Goal: Find specific page/section: Find specific page/section

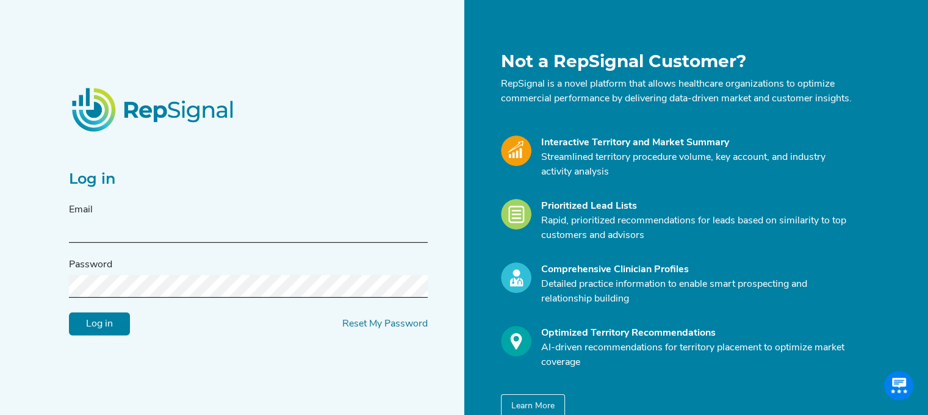
click at [137, 235] on input "text" at bounding box center [248, 231] width 359 height 23
type input "[EMAIL_ADDRESS][DOMAIN_NAME]"
click at [98, 330] on input "Log in" at bounding box center [99, 323] width 61 height 23
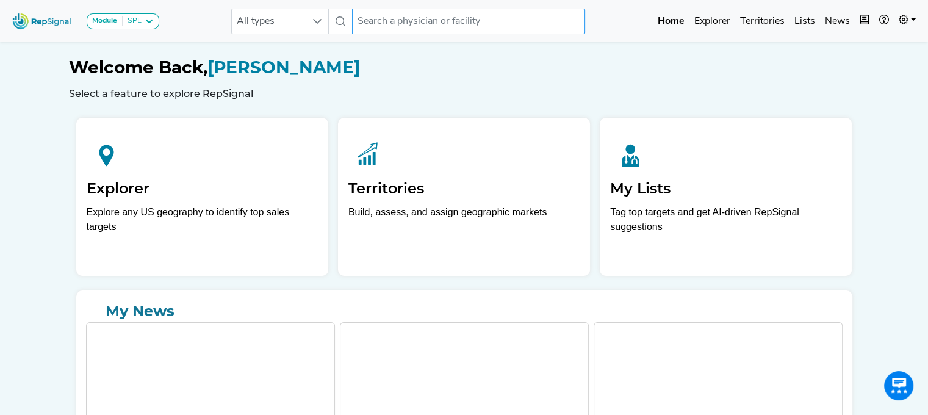
click at [470, 20] on input "text" at bounding box center [468, 22] width 233 height 26
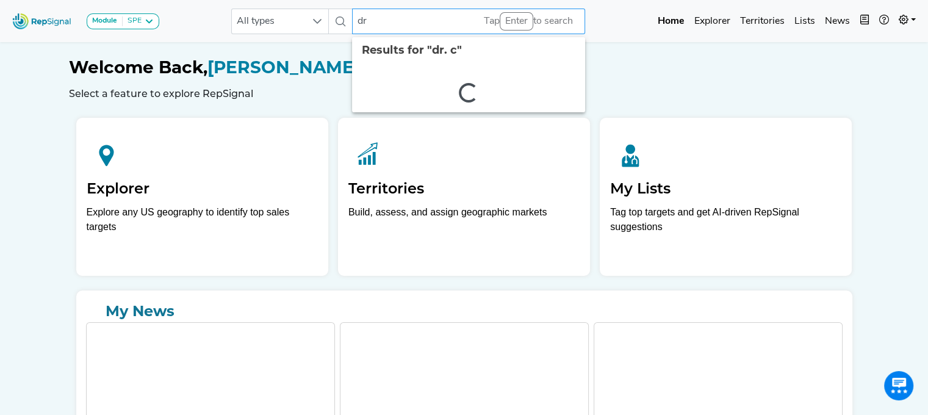
type input "d"
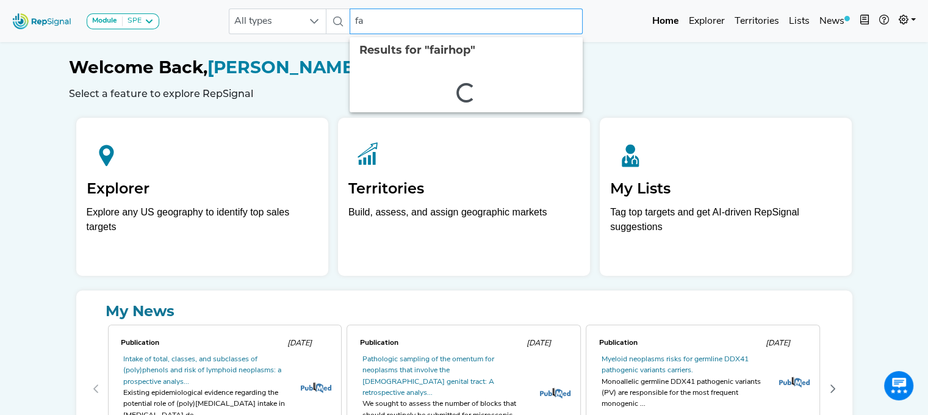
type input "f"
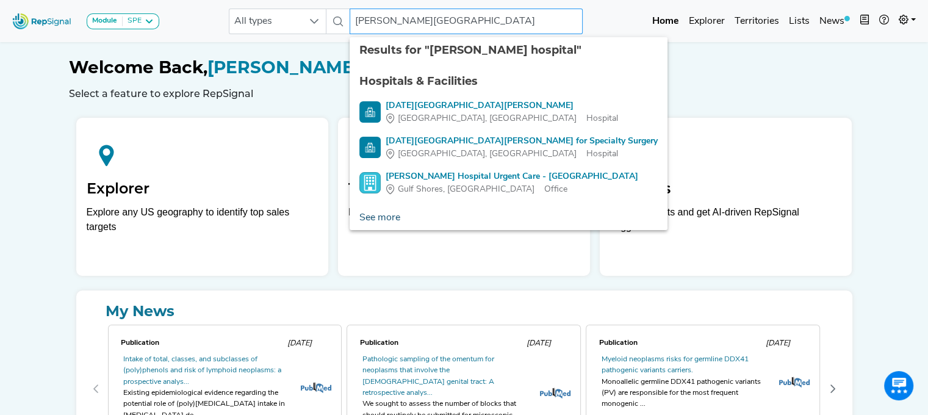
type input "[PERSON_NAME][GEOGRAPHIC_DATA]"
click at [393, 220] on link "See more" at bounding box center [380, 218] width 60 height 24
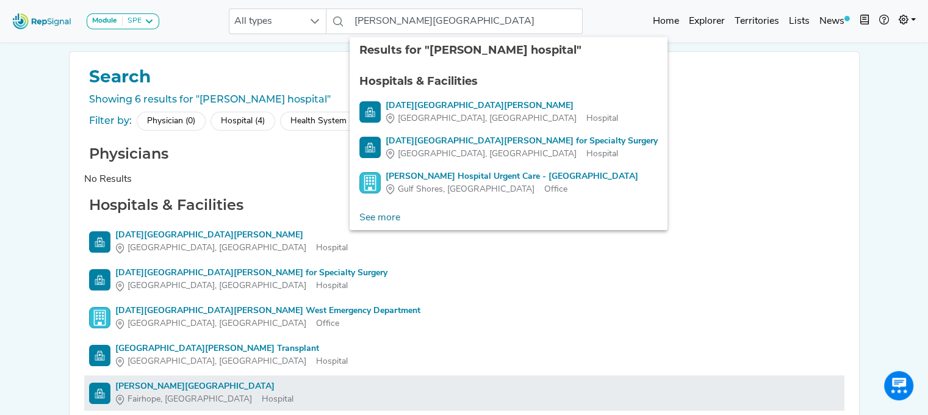
click at [140, 384] on div "[PERSON_NAME][GEOGRAPHIC_DATA]" at bounding box center [204, 386] width 178 height 13
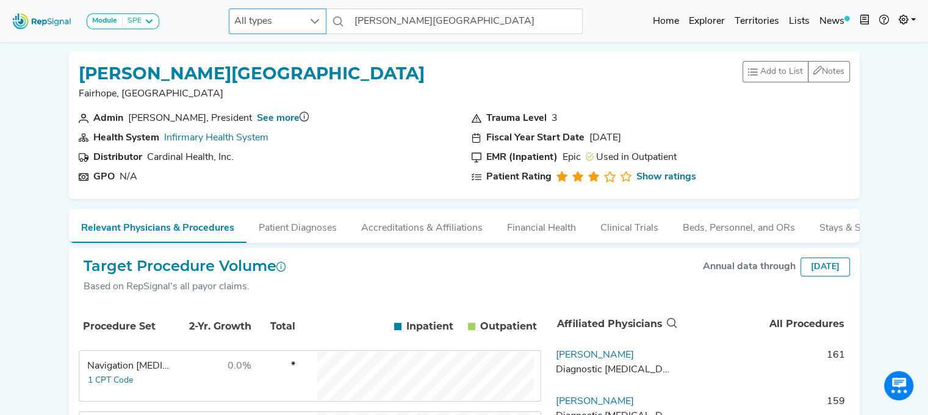
click at [311, 28] on div at bounding box center [314, 21] width 23 height 24
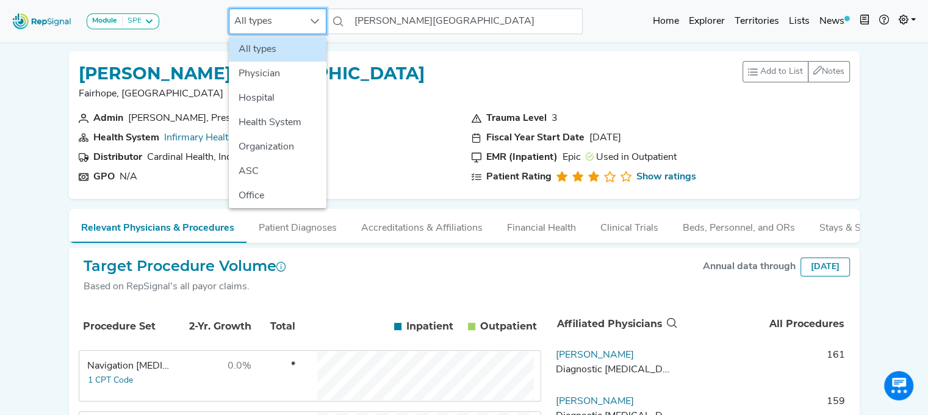
scroll to position [0, 9]
click at [389, 26] on input "[PERSON_NAME][GEOGRAPHIC_DATA]" at bounding box center [466, 22] width 233 height 26
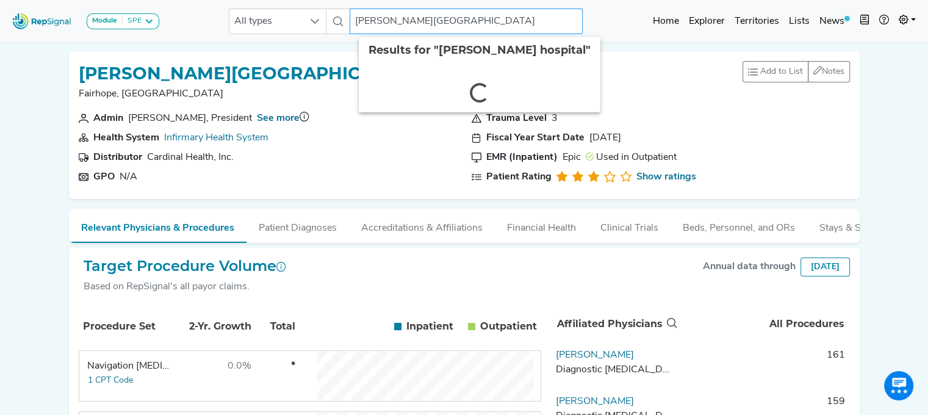
drag, startPoint x: 449, startPoint y: 21, endPoint x: 354, endPoint y: 25, distance: 95.3
click at [354, 25] on input "[PERSON_NAME][GEOGRAPHIC_DATA]" at bounding box center [466, 22] width 233 height 26
